Goal: Task Accomplishment & Management: Manage account settings

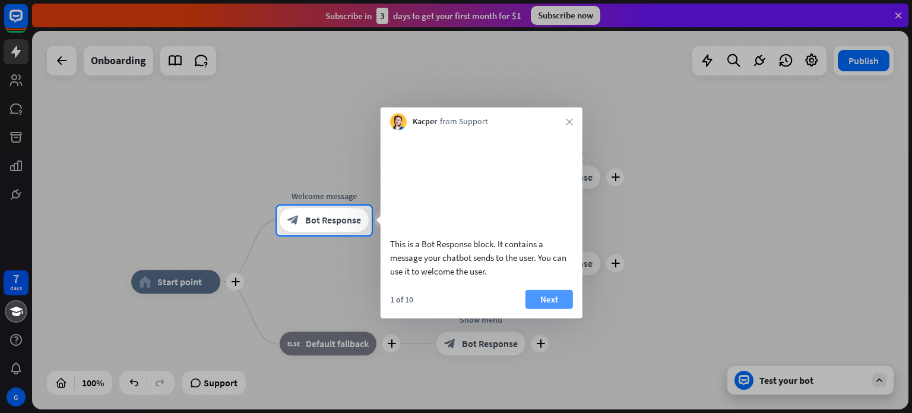
click at [544, 308] on button "Next" at bounding box center [550, 298] width 48 height 19
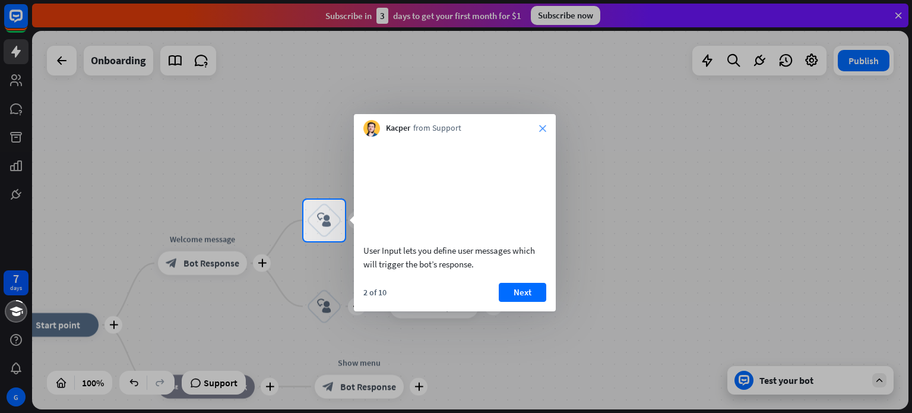
click at [541, 128] on icon "close" at bounding box center [542, 128] width 7 height 7
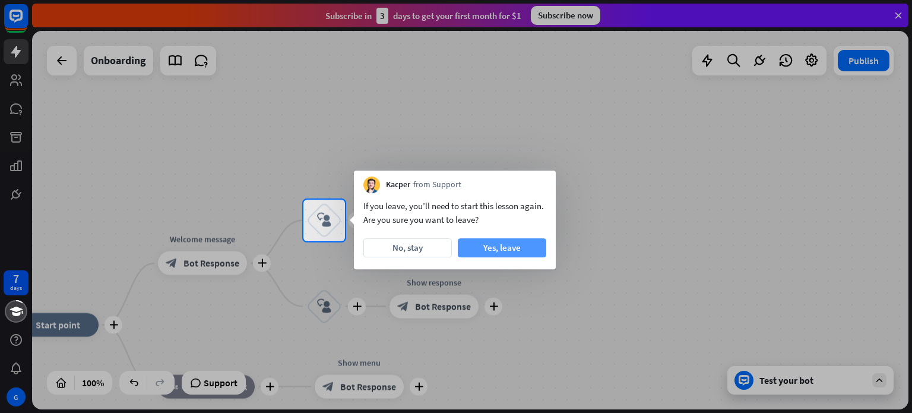
click at [494, 245] on button "Yes, leave" at bounding box center [502, 247] width 89 height 19
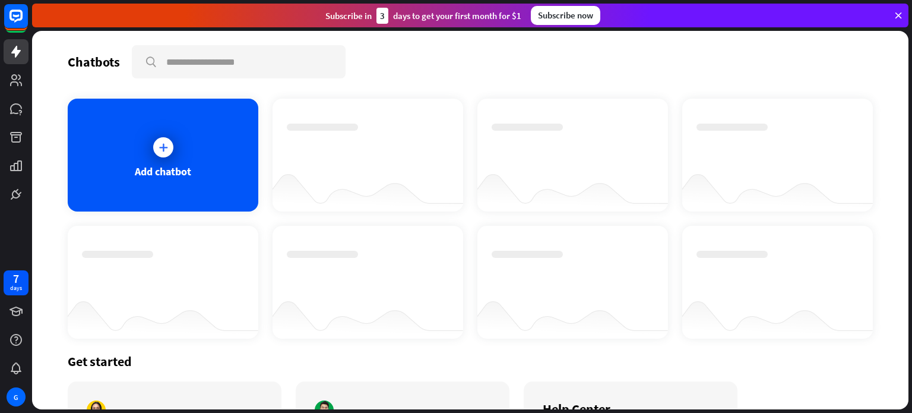
click at [573, 15] on div "Subscribe now" at bounding box center [566, 15] width 70 height 19
